Goal: Task Accomplishment & Management: Manage account settings

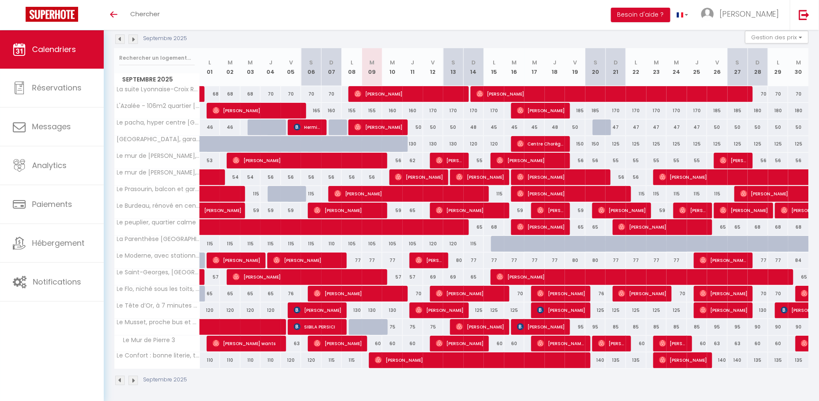
scroll to position [94, 0]
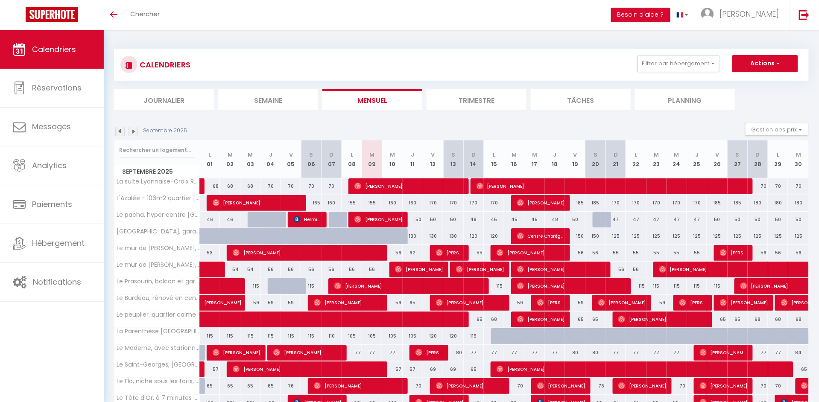
click at [139, 133] on div "Septembre 2025" at bounding box center [152, 131] width 76 height 9
click at [136, 133] on img at bounding box center [133, 131] width 9 height 9
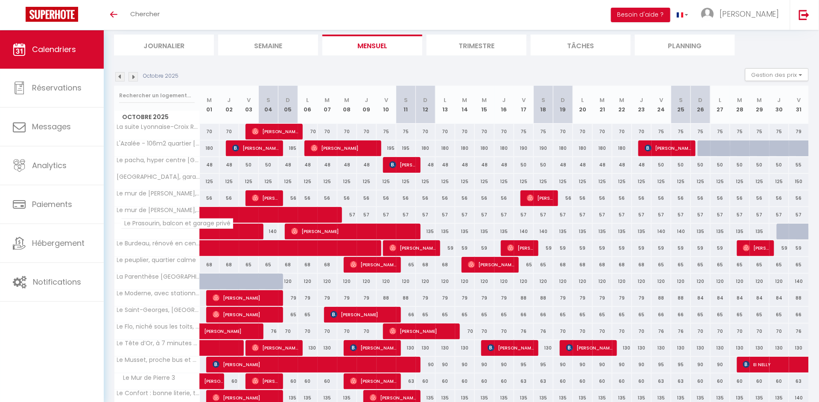
scroll to position [57, 0]
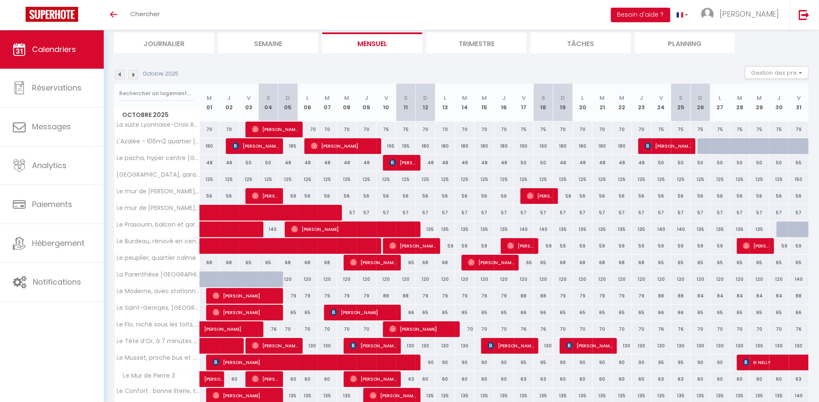
click at [699, 280] on div "120" at bounding box center [701, 280] width 20 height 16
type input "120"
select select "1"
type input "Dim 26 Octobre 2025"
type input "Lun 27 Octobre 2025"
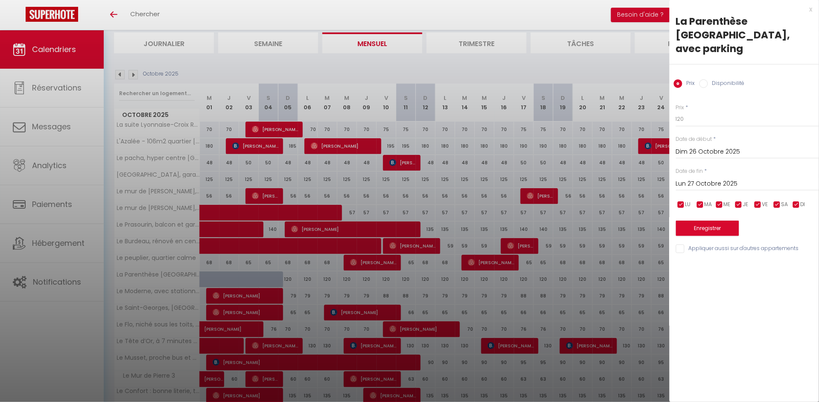
click at [716, 79] on label "Disponibilité" at bounding box center [726, 83] width 37 height 9
click at [708, 79] on input "Disponibilité" at bounding box center [703, 83] width 9 height 9
radio input "true"
radio input "false"
select select "0"
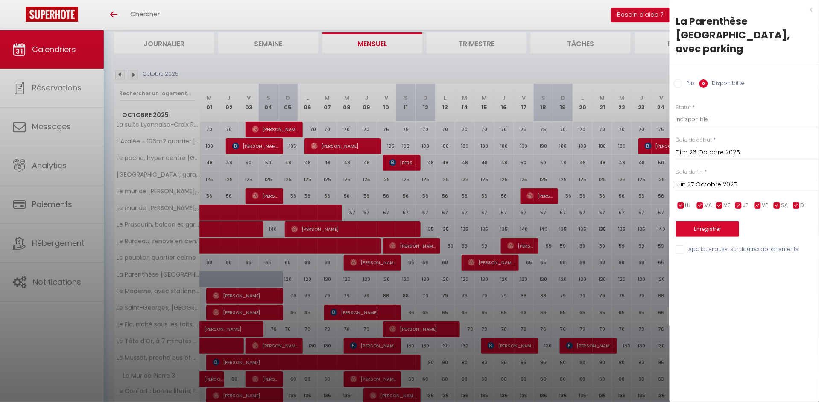
click at [706, 179] on input "Lun 27 Octobre 2025" at bounding box center [747, 184] width 143 height 11
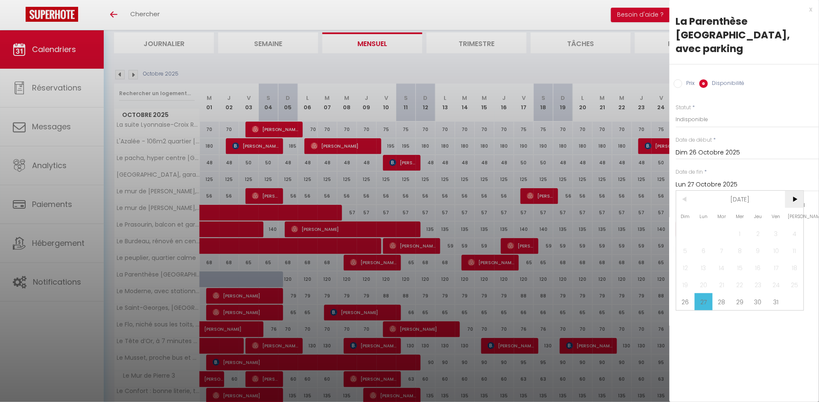
click at [796, 191] on span ">" at bounding box center [794, 199] width 18 height 17
click at [706, 242] on span "3" at bounding box center [704, 250] width 18 height 17
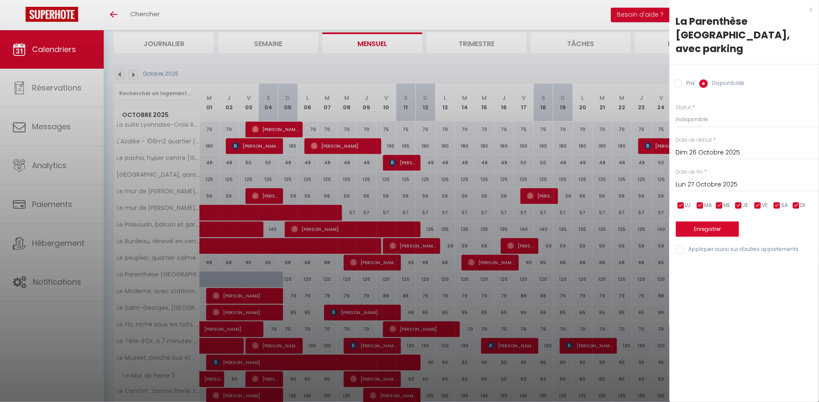
type input "Lun 03 Novembre 2025"
click at [707, 222] on button "Enregistrer" at bounding box center [707, 229] width 63 height 15
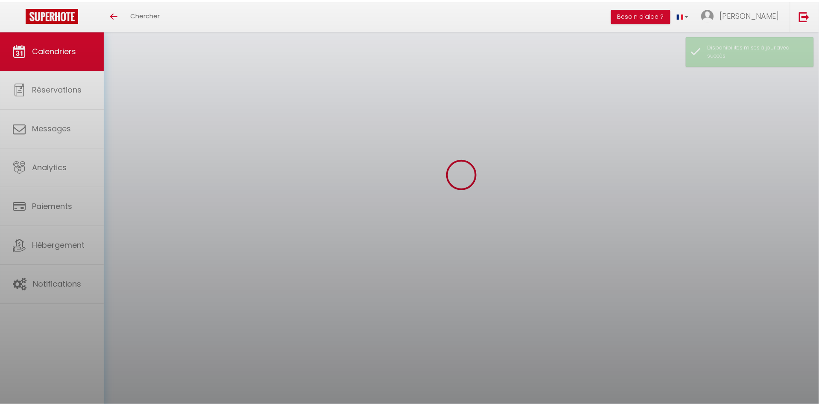
scroll to position [30, 0]
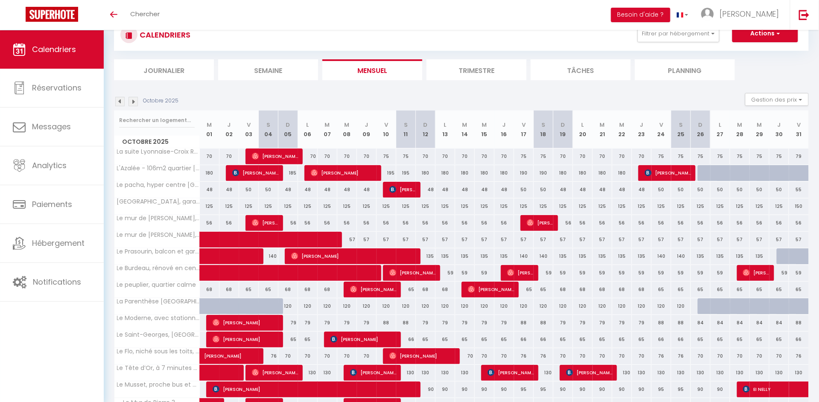
click at [129, 98] on img at bounding box center [133, 101] width 9 height 9
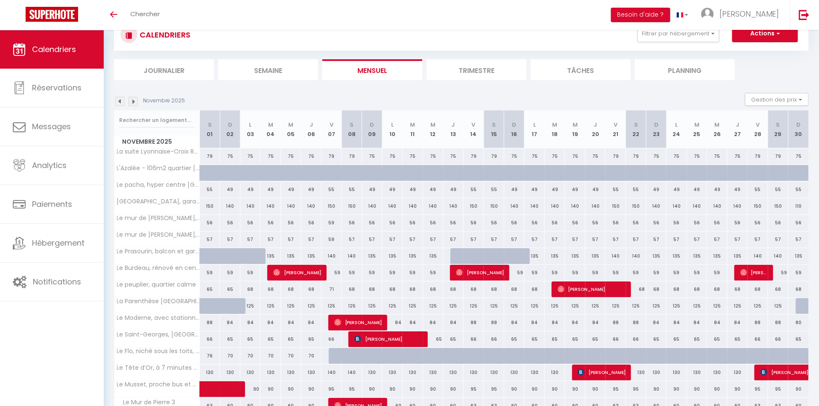
click at [124, 99] on img at bounding box center [119, 101] width 9 height 9
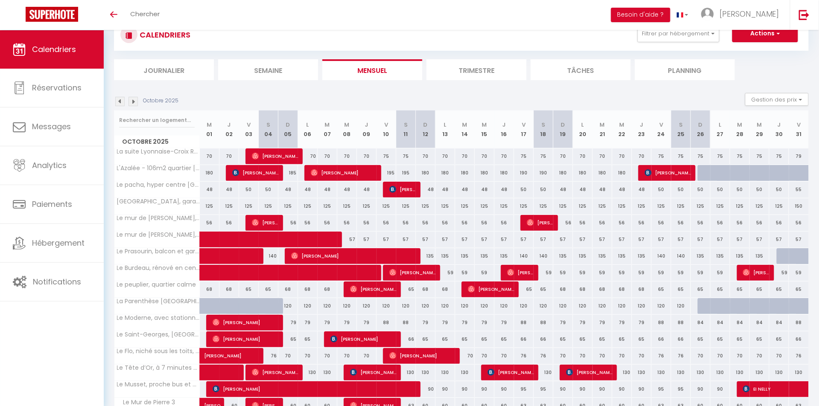
click at [124, 99] on img at bounding box center [119, 101] width 9 height 9
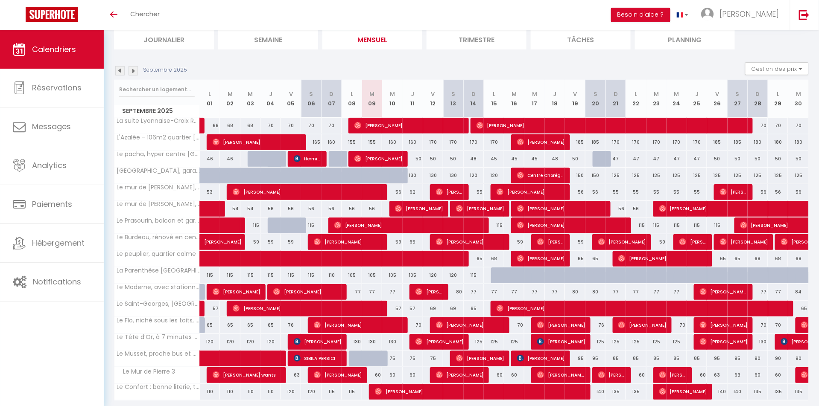
scroll to position [79, 0]
